Goal: Ask a question

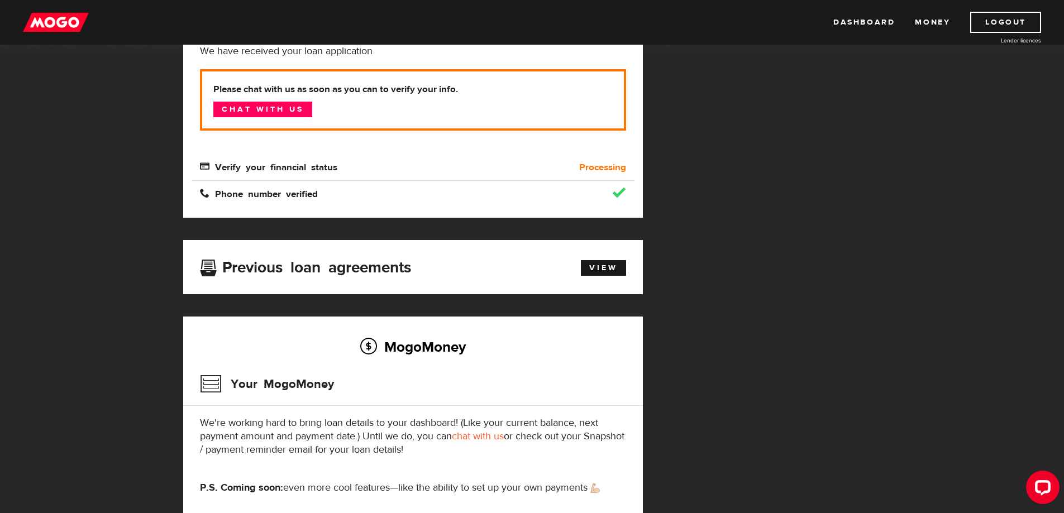
scroll to position [223, 0]
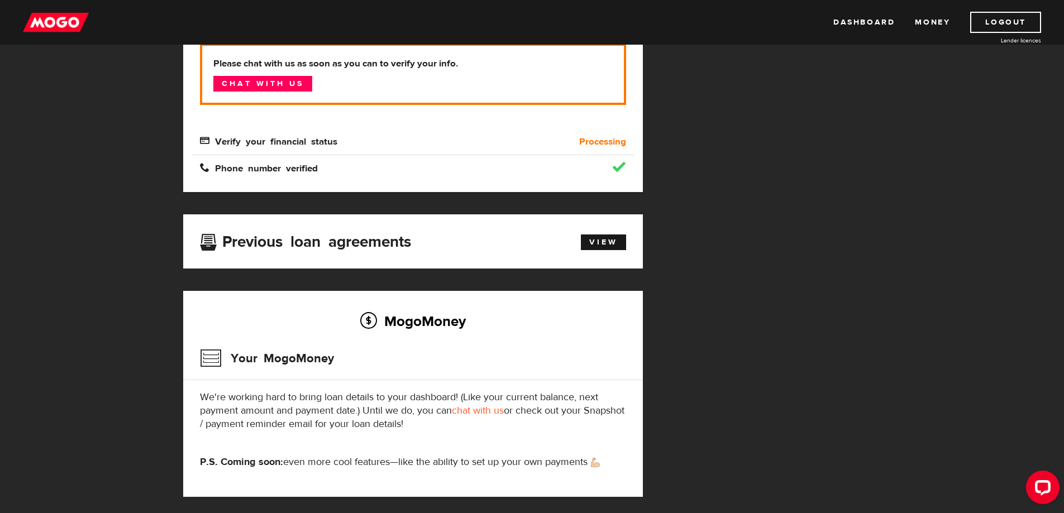
click at [603, 143] on b "Processing" at bounding box center [602, 141] width 47 height 13
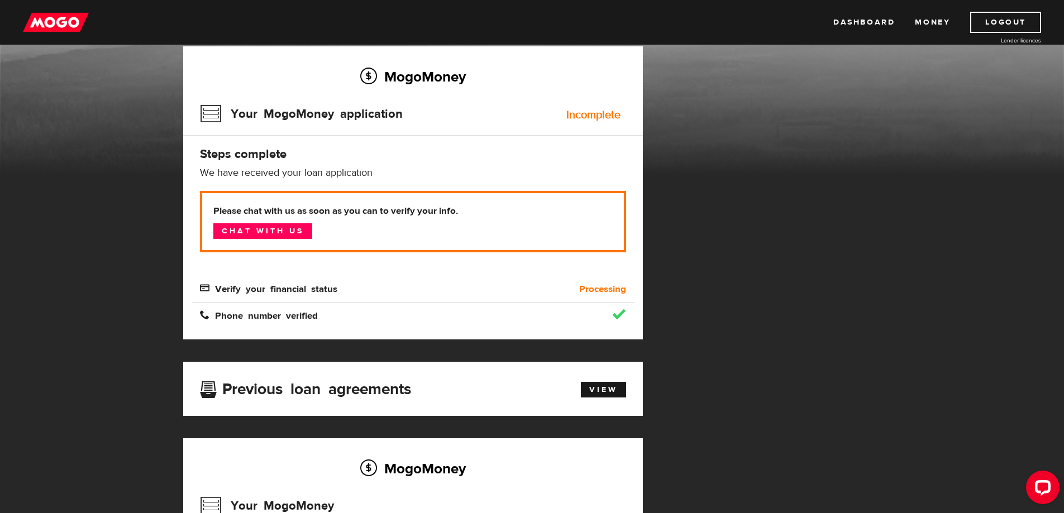
scroll to position [0, 0]
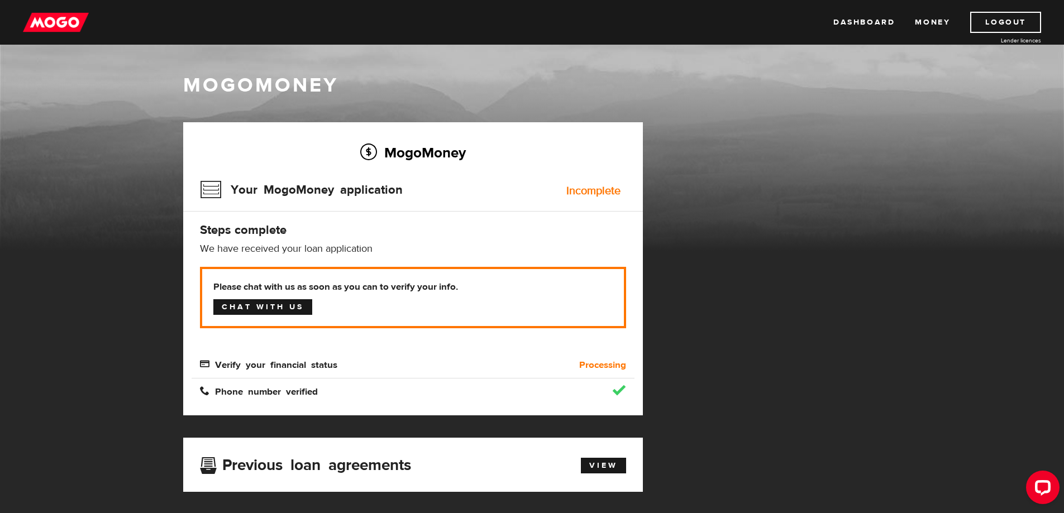
click at [263, 303] on link "Chat with us" at bounding box center [262, 307] width 99 height 16
click at [592, 196] on div "Incomplete" at bounding box center [594, 191] width 54 height 11
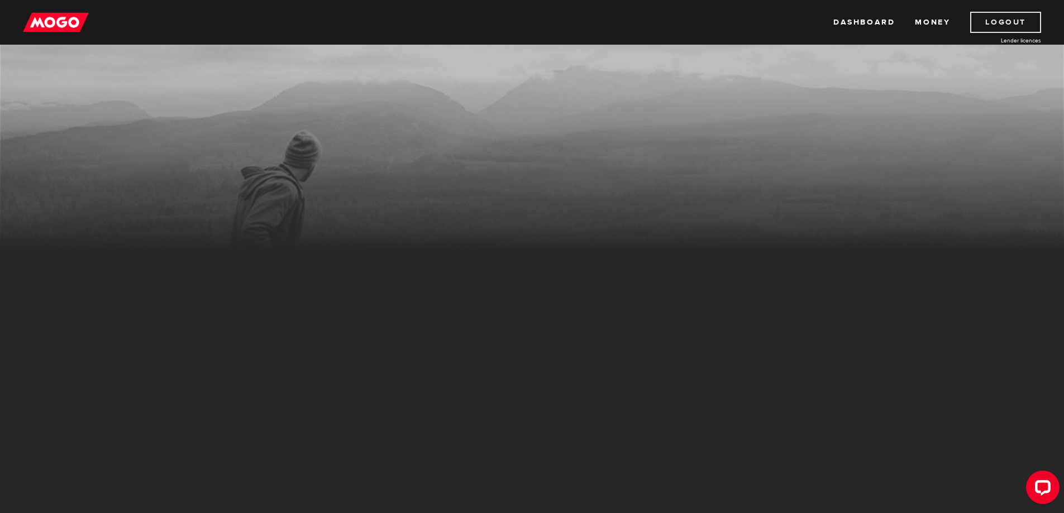
click at [1023, 27] on link "Logout" at bounding box center [1006, 22] width 71 height 21
